Goal: Information Seeking & Learning: Learn about a topic

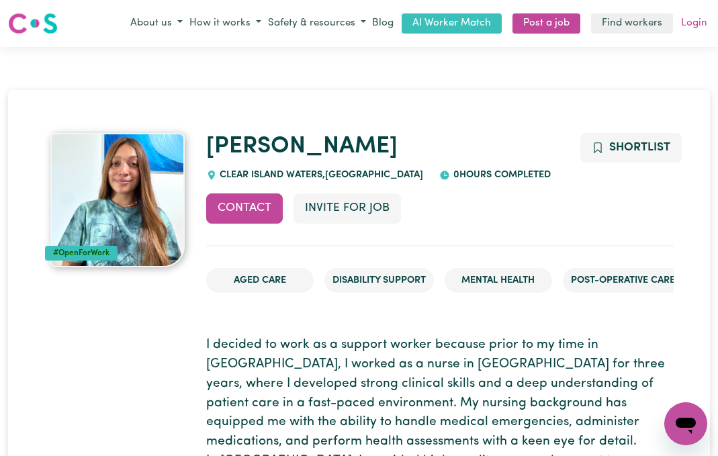
click at [692, 22] on link "Login" at bounding box center [695, 23] width 32 height 21
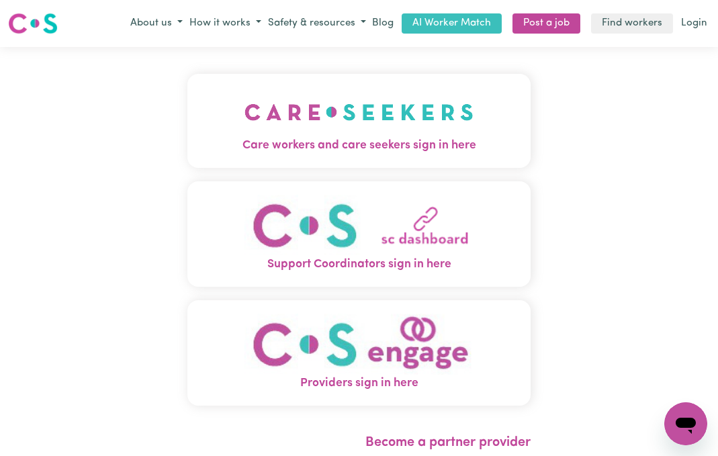
click at [285, 112] on img "Care workers and care seekers sign in here" at bounding box center [359, 112] width 229 height 50
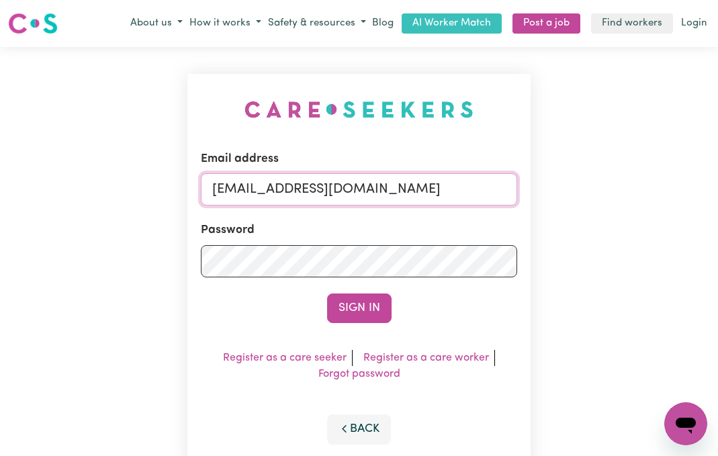
drag, startPoint x: 415, startPoint y: 186, endPoint x: 134, endPoint y: 190, distance: 280.3
click at [134, 190] on div "Email address admin@careseekers.com.au Password Sign In Register as a care seek…" at bounding box center [359, 273] width 718 height 452
type input "superuser~dullermolly2792@gmail.com"
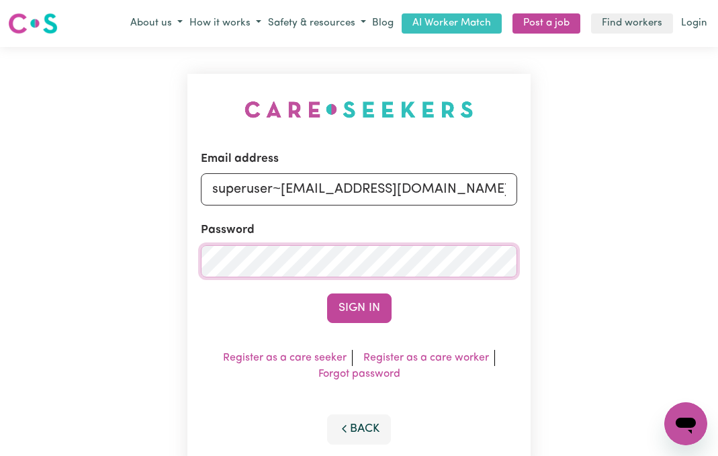
click at [327, 294] on button "Sign In" at bounding box center [359, 309] width 65 height 30
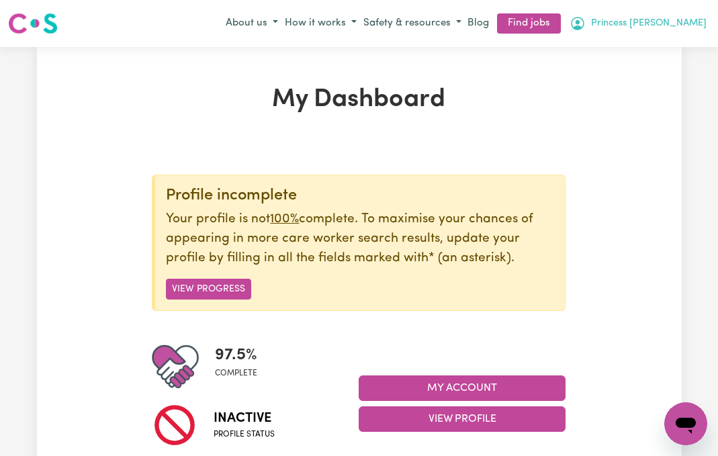
click at [672, 30] on span "Princess Molly" at bounding box center [649, 23] width 116 height 15
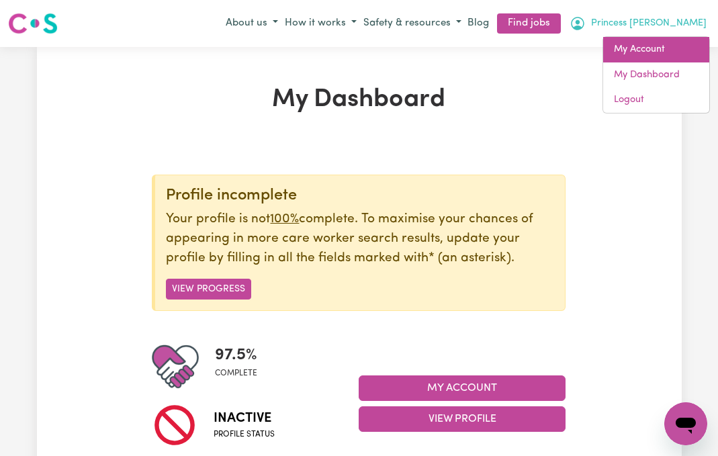
click at [669, 49] on link "My Account" at bounding box center [656, 50] width 106 height 26
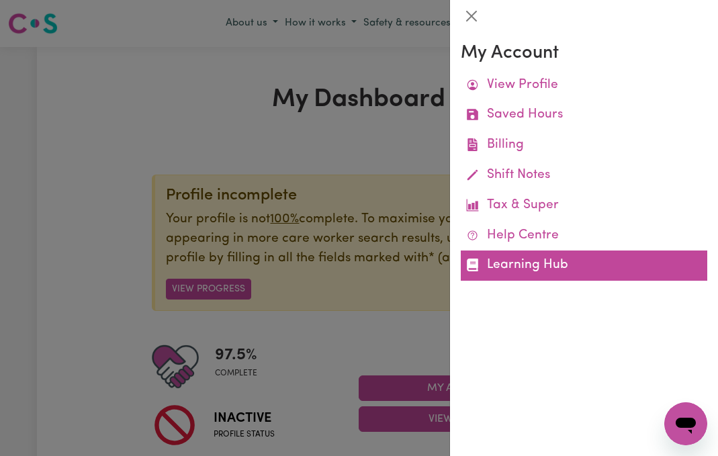
click at [601, 266] on link "Learning Hub" at bounding box center [584, 266] width 247 height 30
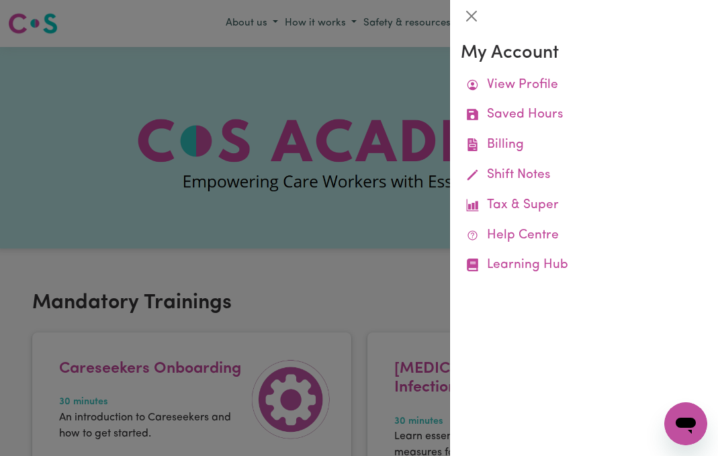
click at [371, 213] on div at bounding box center [359, 228] width 718 height 456
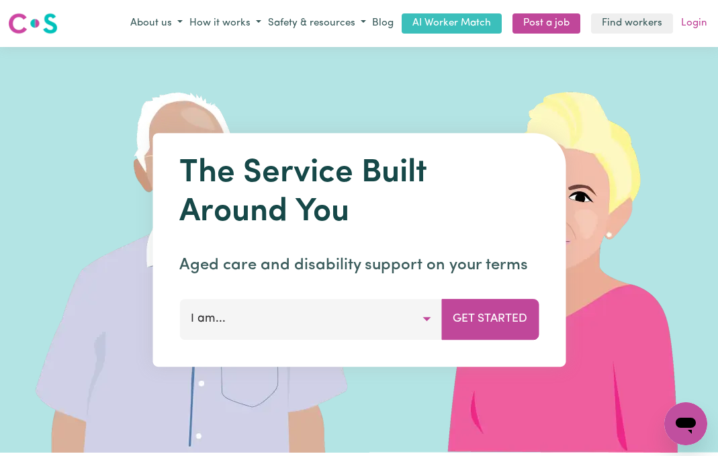
click at [692, 19] on link "Login" at bounding box center [695, 23] width 32 height 21
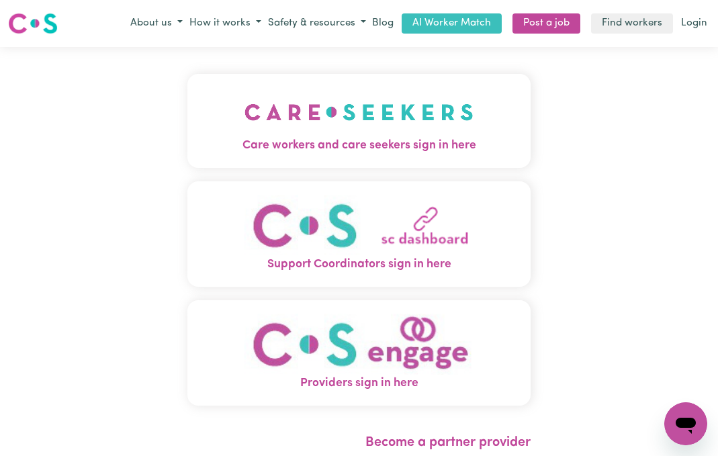
click at [249, 154] on span "Care workers and care seekers sign in here" at bounding box center [358, 145] width 343 height 17
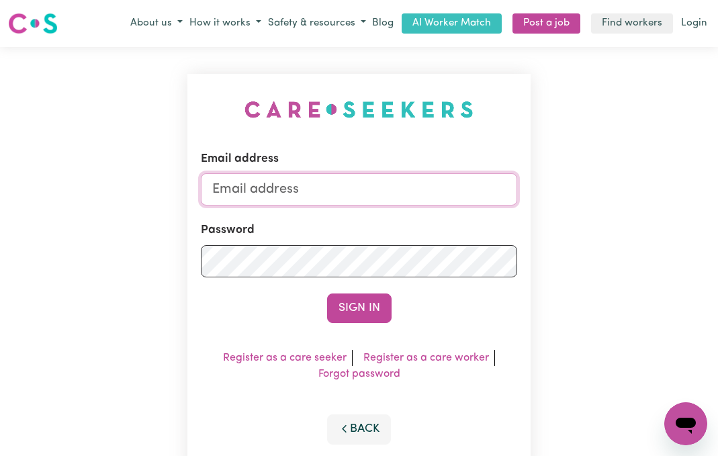
type input "[EMAIL_ADDRESS][DOMAIN_NAME]"
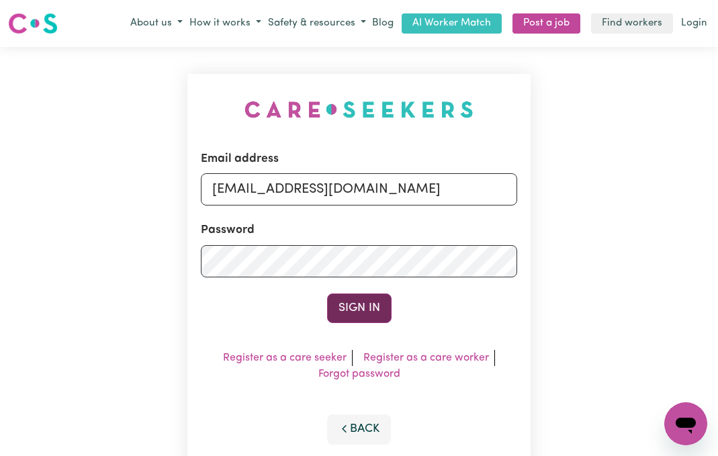
click at [368, 319] on button "Sign In" at bounding box center [359, 309] width 65 height 30
